Goal: Task Accomplishment & Management: Complete application form

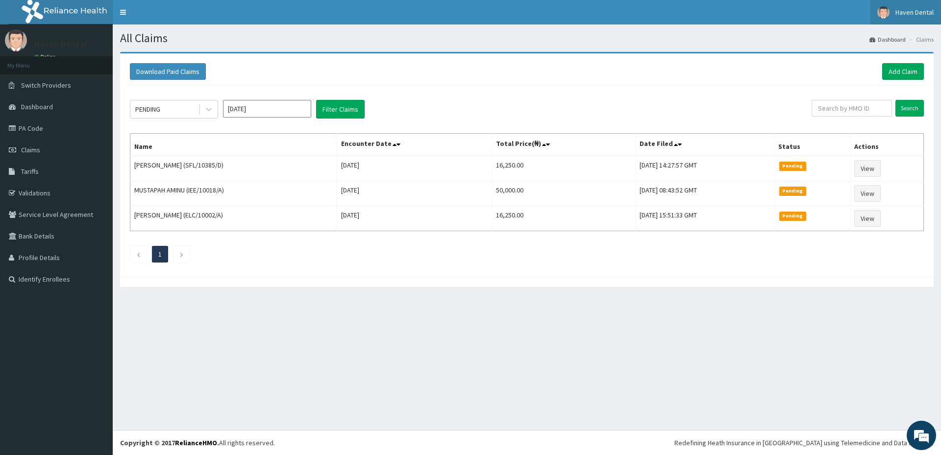
click at [919, 8] on span "Haven Dental" at bounding box center [915, 12] width 38 height 9
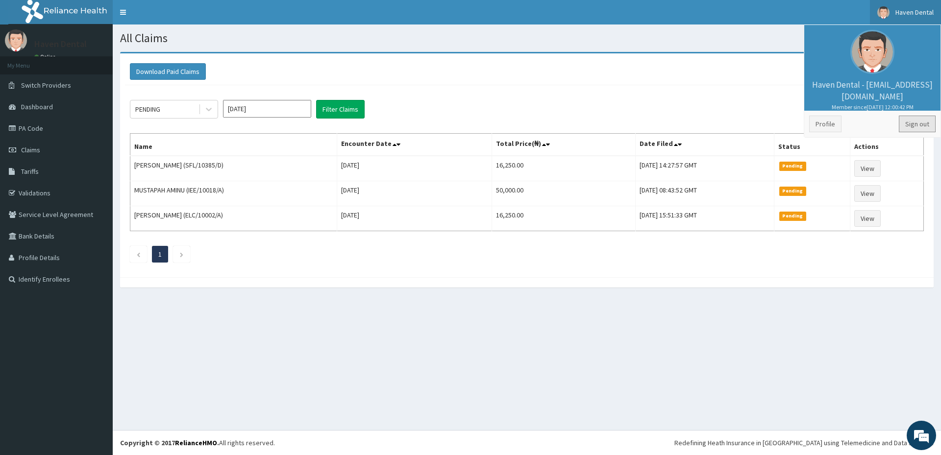
click at [922, 120] on link "Sign out" at bounding box center [917, 124] width 37 height 17
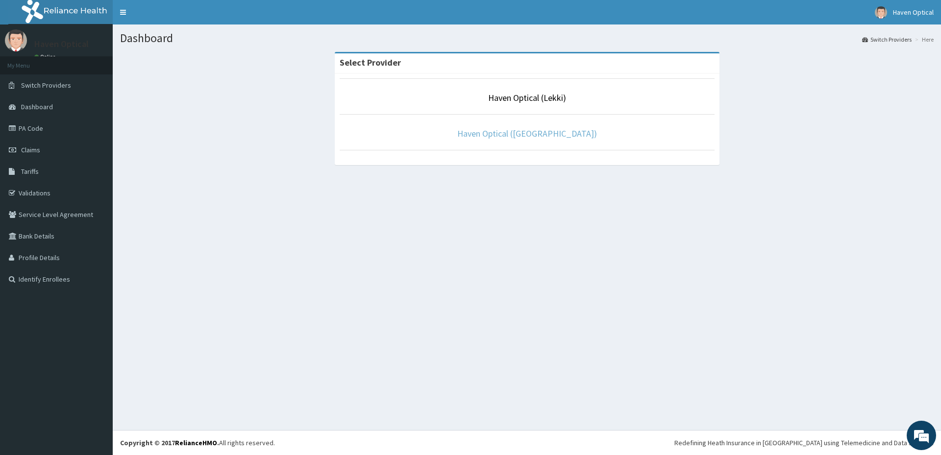
click at [527, 134] on link "Haven Optical ([GEOGRAPHIC_DATA])" at bounding box center [527, 133] width 140 height 11
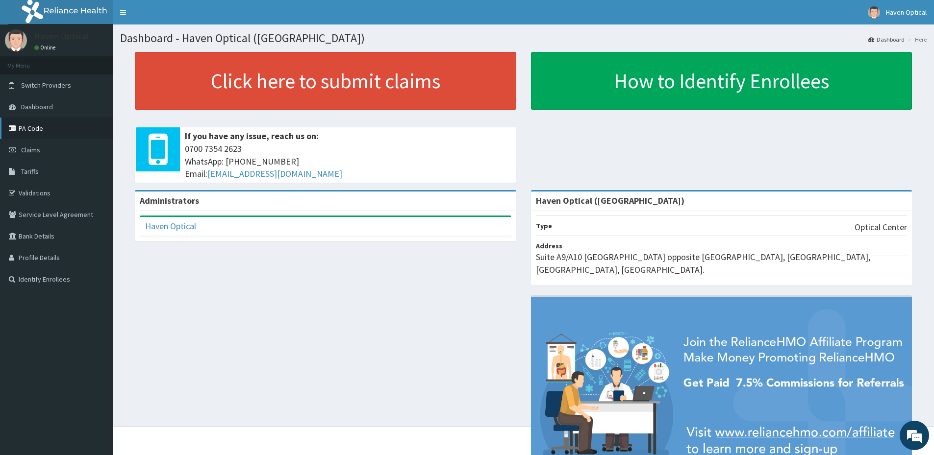
click at [55, 123] on link "PA Code" at bounding box center [56, 129] width 113 height 22
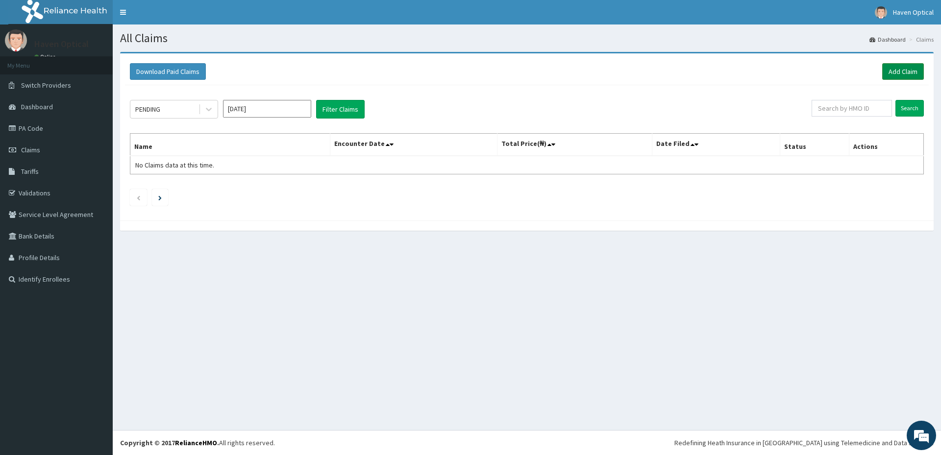
click at [900, 71] on link "Add Claim" at bounding box center [903, 71] width 42 height 17
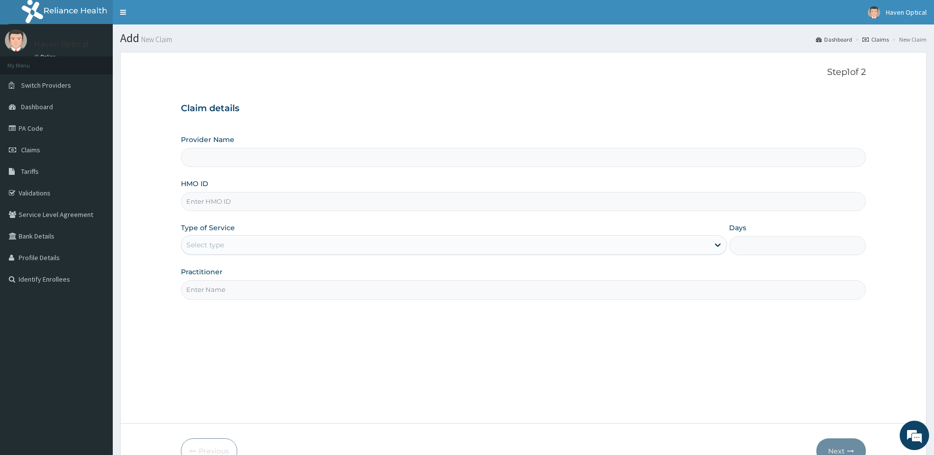
type input "Haven Optical (Alpha Beach)"
paste input "SFL/10385/D"
type input "SFL/10385/D"
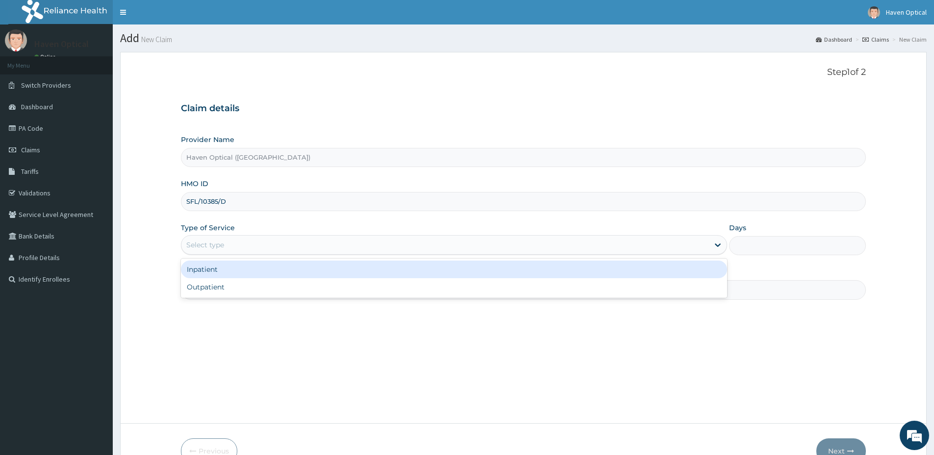
click at [250, 250] on div "Select type" at bounding box center [444, 245] width 527 height 16
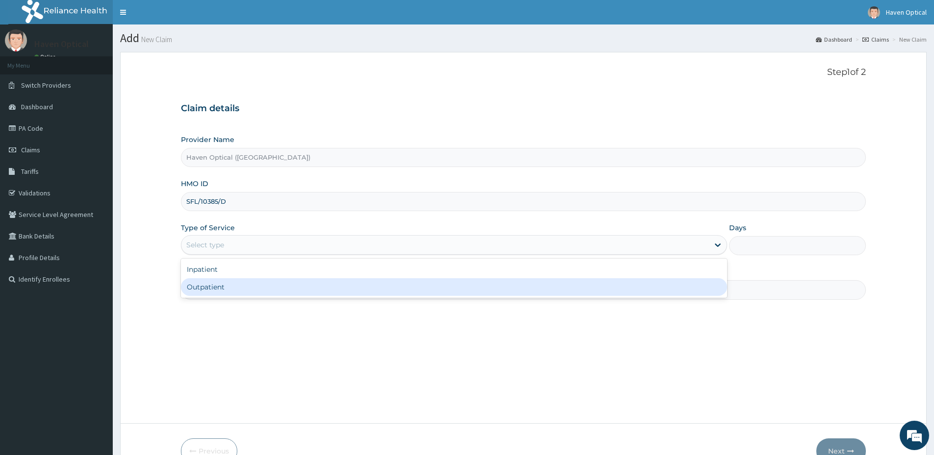
click at [252, 286] on div "Outpatient" at bounding box center [454, 287] width 546 height 18
type input "1"
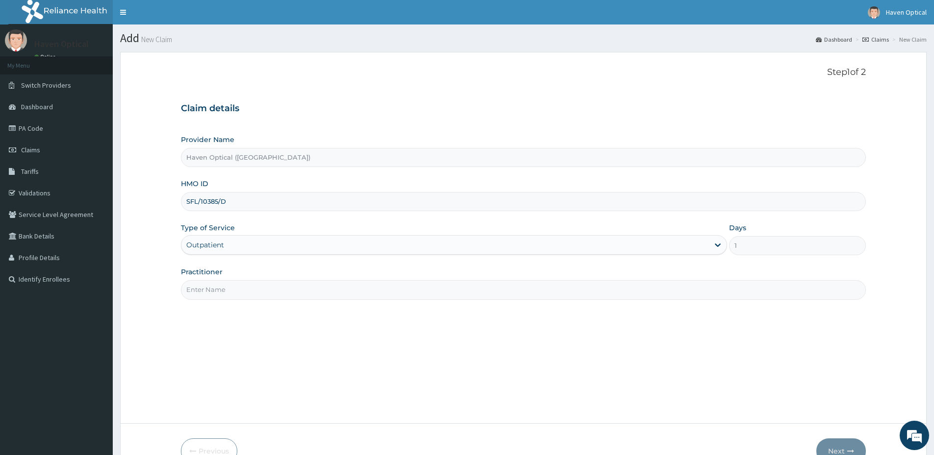
click at [252, 290] on input "Practitioner" at bounding box center [523, 289] width 685 height 19
type input "DR DAVID"
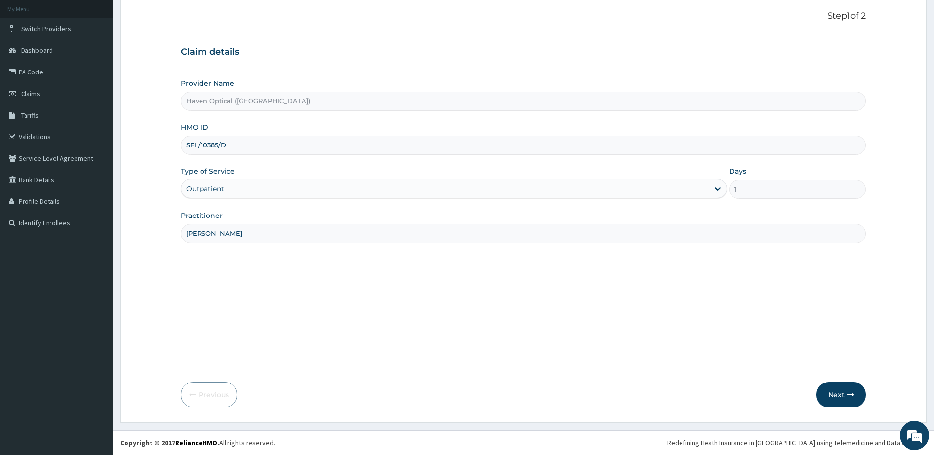
click at [839, 393] on button "Next" at bounding box center [841, 394] width 50 height 25
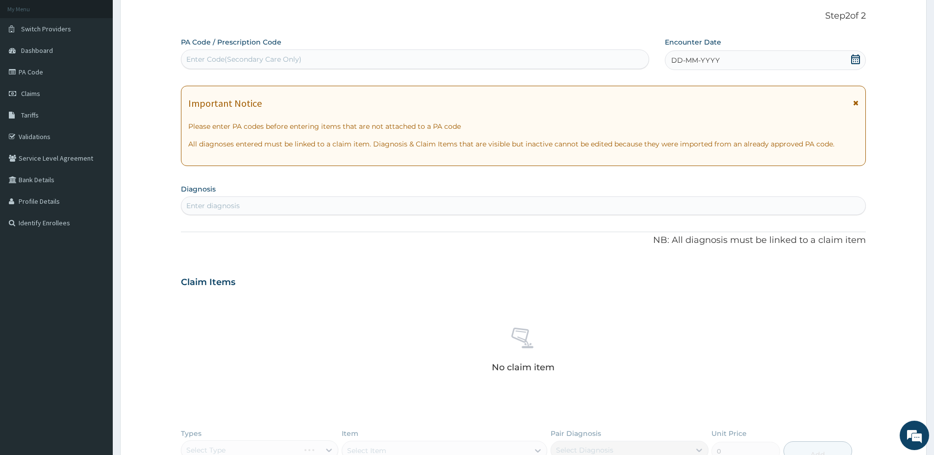
scroll to position [0, 0]
click at [214, 60] on div "Enter Code(Secondary Care Only)" at bounding box center [243, 59] width 115 height 10
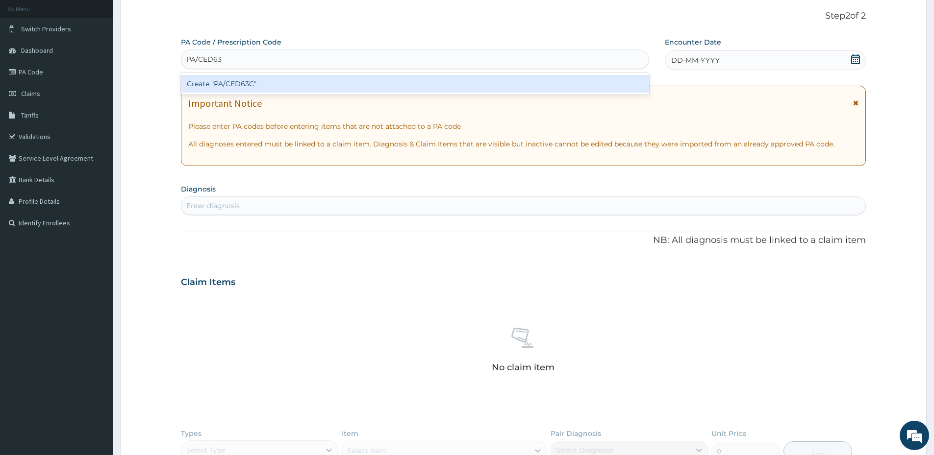
type input "PA/CED63C"
click at [250, 84] on div "Create "PA/CED63C"" at bounding box center [415, 84] width 468 height 18
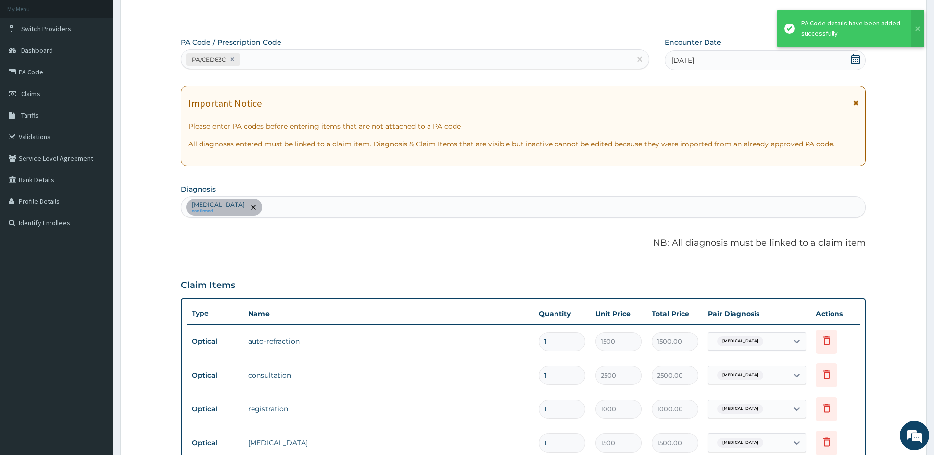
scroll to position [441, 0]
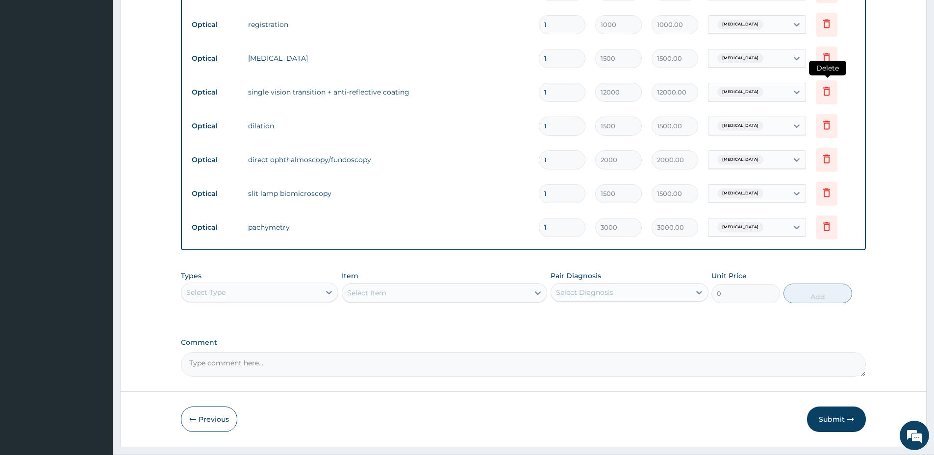
click at [827, 92] on icon at bounding box center [827, 91] width 12 height 12
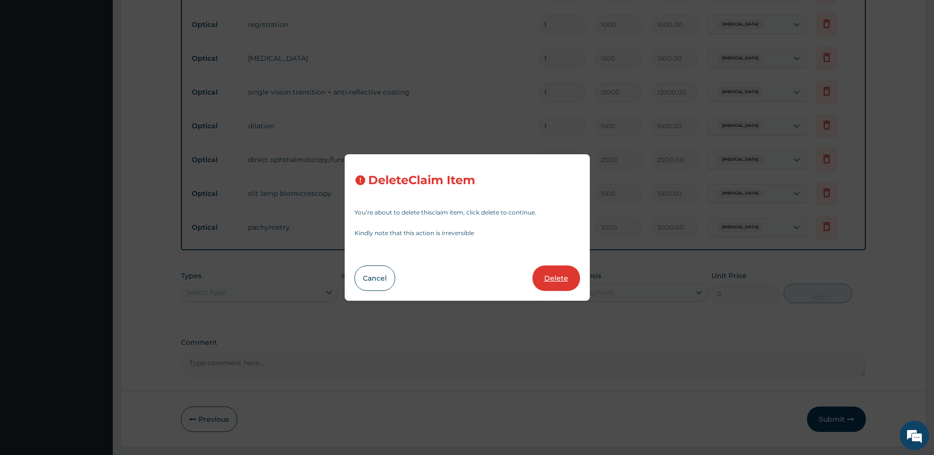
click at [555, 274] on button "Delete" at bounding box center [556, 278] width 48 height 25
type input "1500"
type input "1500.00"
type input "2000"
type input "2000.00"
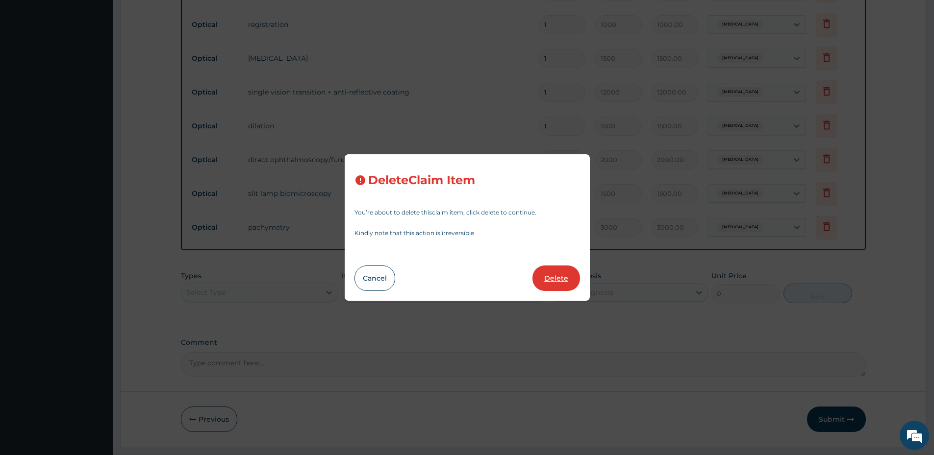
type input "1500"
type input "1500.00"
type input "3000"
type input "3000.00"
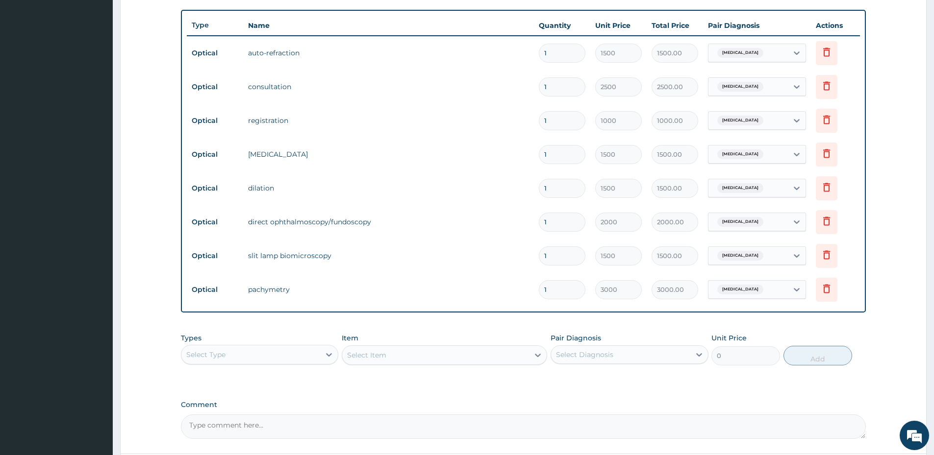
scroll to position [432, 0]
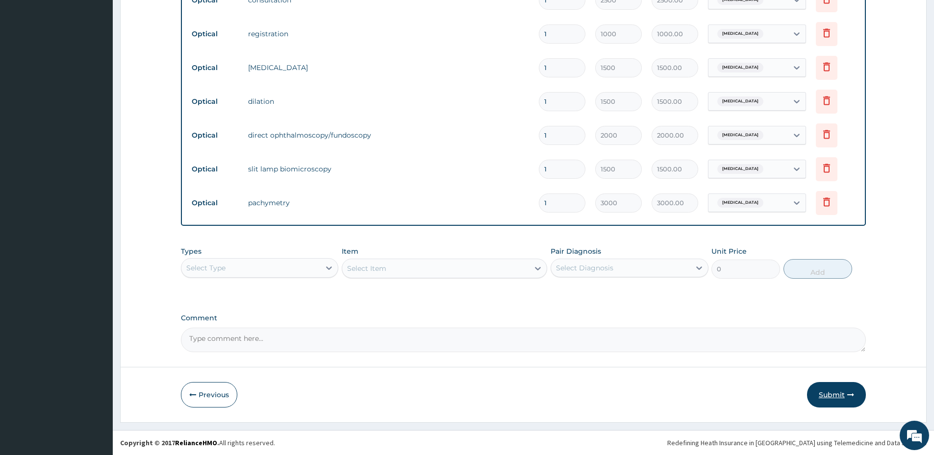
click at [829, 397] on button "Submit" at bounding box center [836, 394] width 59 height 25
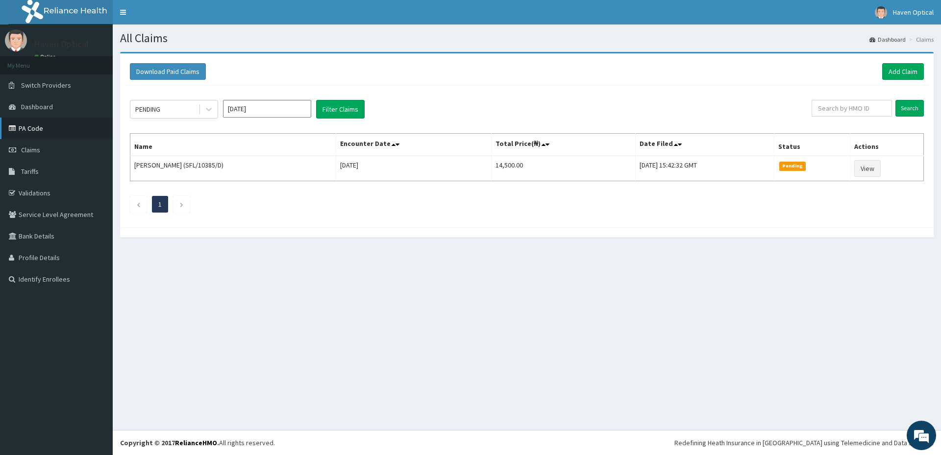
click at [58, 125] on link "PA Code" at bounding box center [56, 129] width 113 height 22
